Goal: Task Accomplishment & Management: Manage account settings

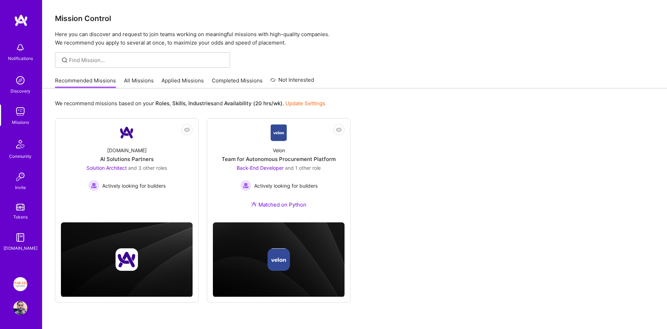
click at [129, 80] on link "All Missions" at bounding box center [139, 83] width 30 height 12
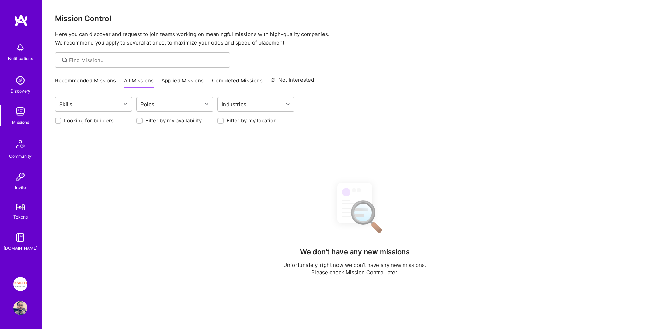
click at [109, 79] on link "Recommended Missions" at bounding box center [85, 83] width 61 height 12
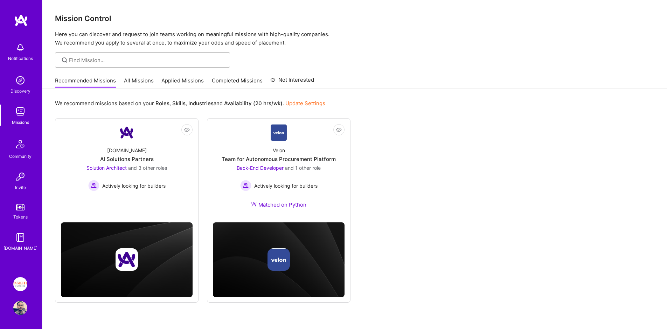
click at [187, 81] on link "Applied Missions" at bounding box center [183, 83] width 42 height 12
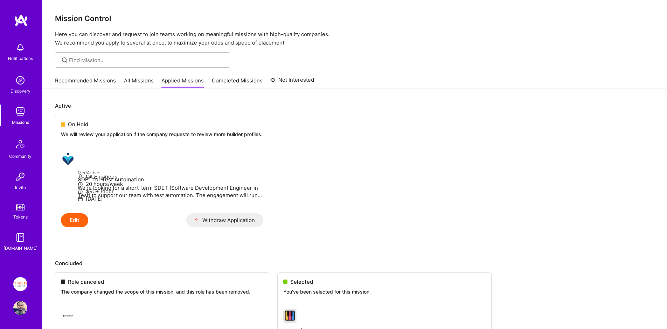
click at [133, 82] on link "All Missions" at bounding box center [139, 83] width 30 height 12
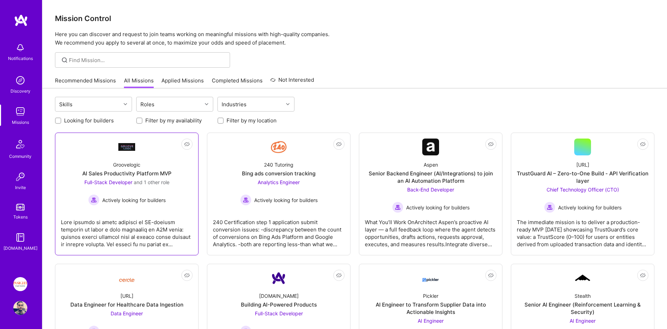
click at [153, 151] on link "Not Interested Groovelogic AI Sales Productivity Platform MVP Full-Stack Develo…" at bounding box center [127, 193] width 132 height 111
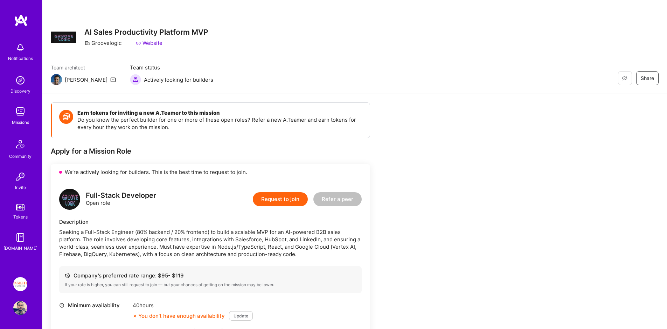
click at [20, 109] on img at bounding box center [20, 111] width 14 height 14
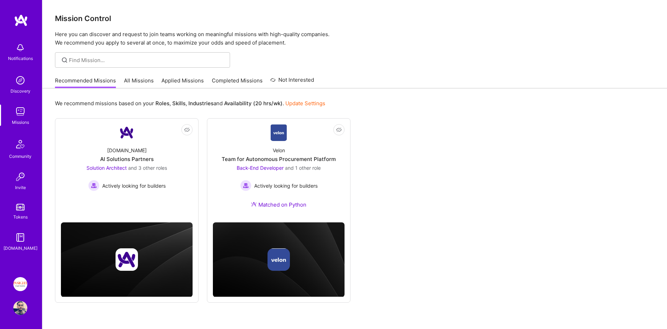
click at [172, 80] on link "Applied Missions" at bounding box center [183, 83] width 42 height 12
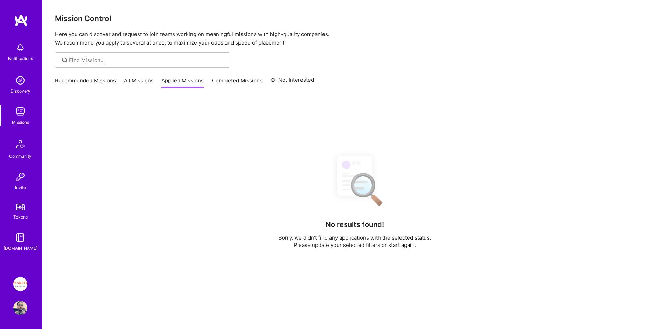
click at [135, 80] on link "All Missions" at bounding box center [139, 83] width 30 height 12
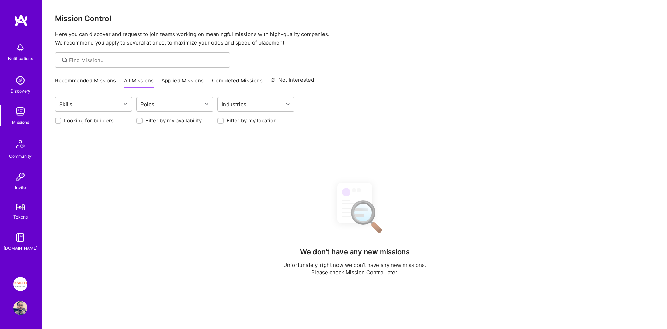
click at [164, 81] on link "Applied Missions" at bounding box center [183, 83] width 42 height 12
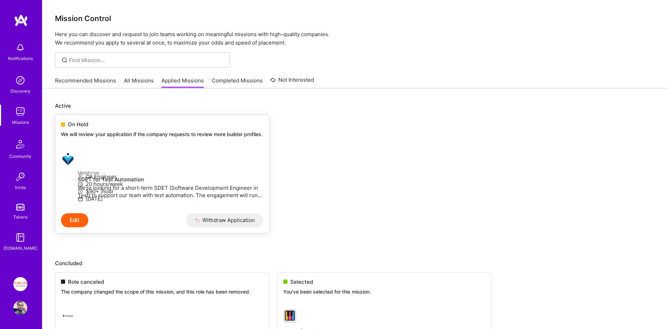
click at [115, 115] on div "On Hold We will review your application if the company requests to review more …" at bounding box center [162, 130] width 214 height 31
click at [84, 87] on link "Recommended Missions" at bounding box center [85, 83] width 61 height 12
